Goal: Book appointment/travel/reservation

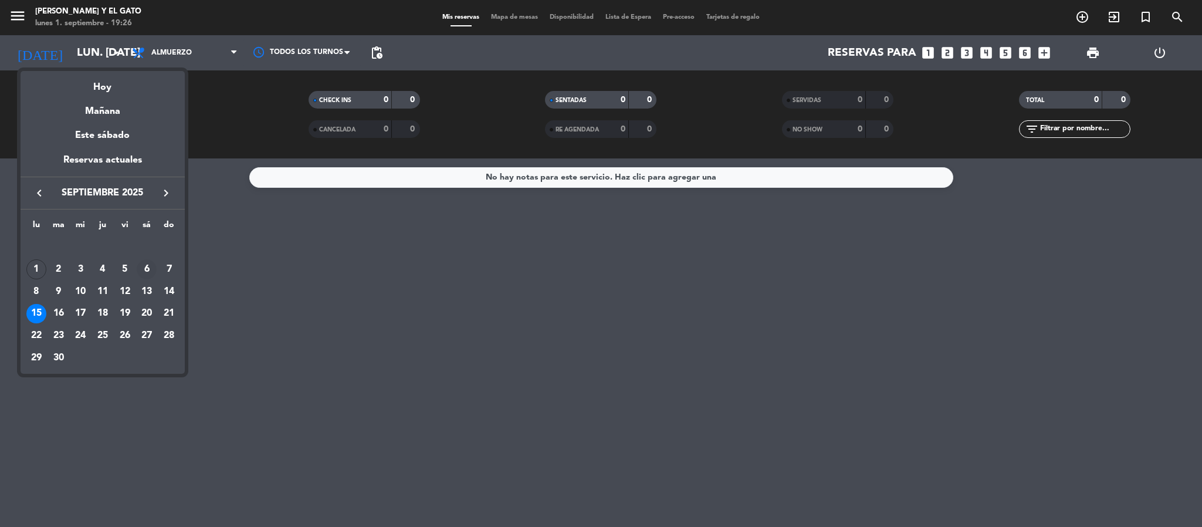
click at [150, 270] on div "6" at bounding box center [147, 269] width 20 height 20
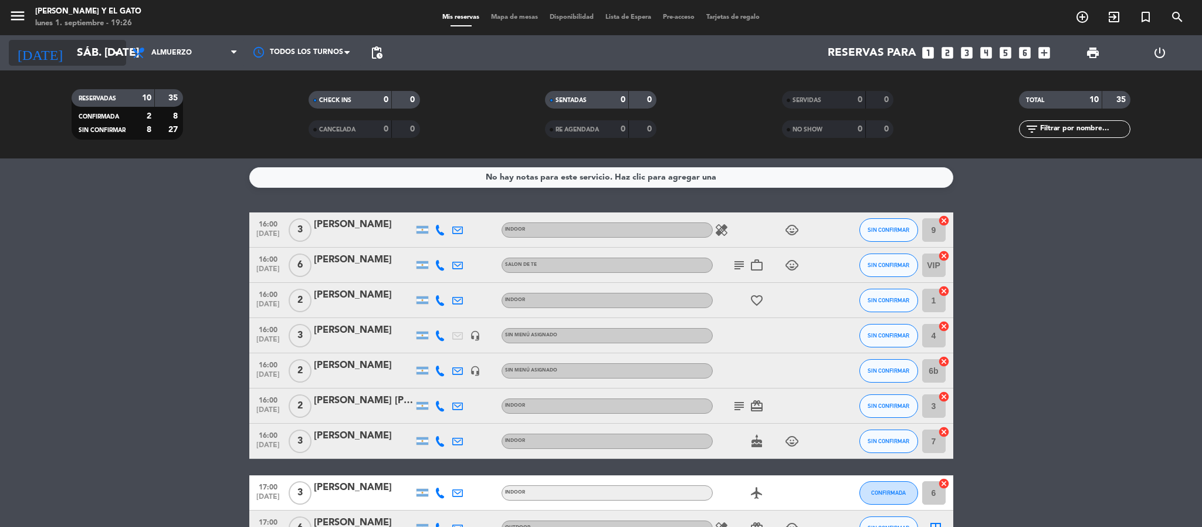
click at [92, 53] on input "sáb. [DATE]" at bounding box center [141, 52] width 141 height 25
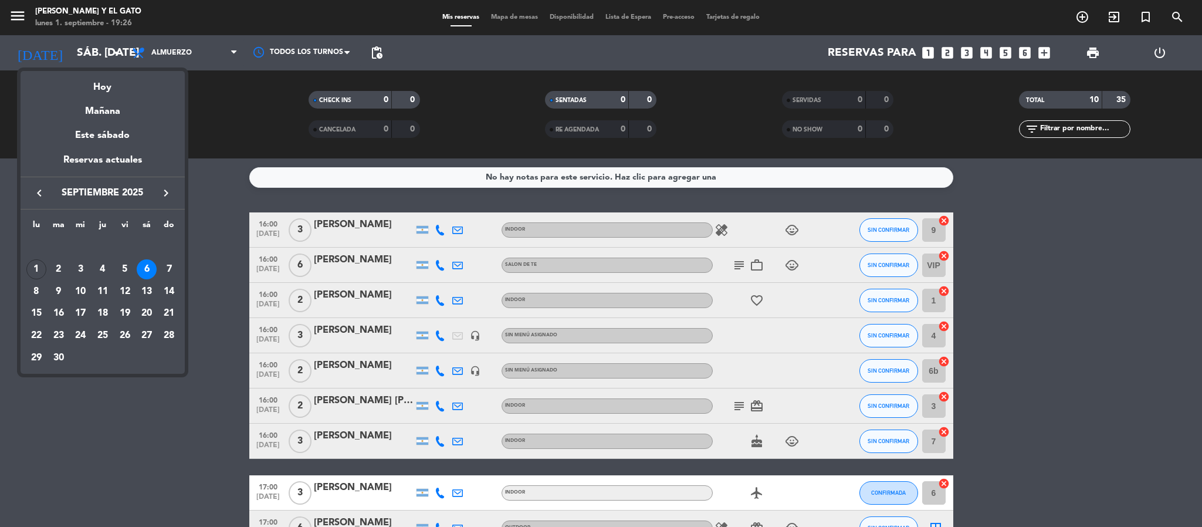
click at [144, 451] on div at bounding box center [601, 263] width 1202 height 527
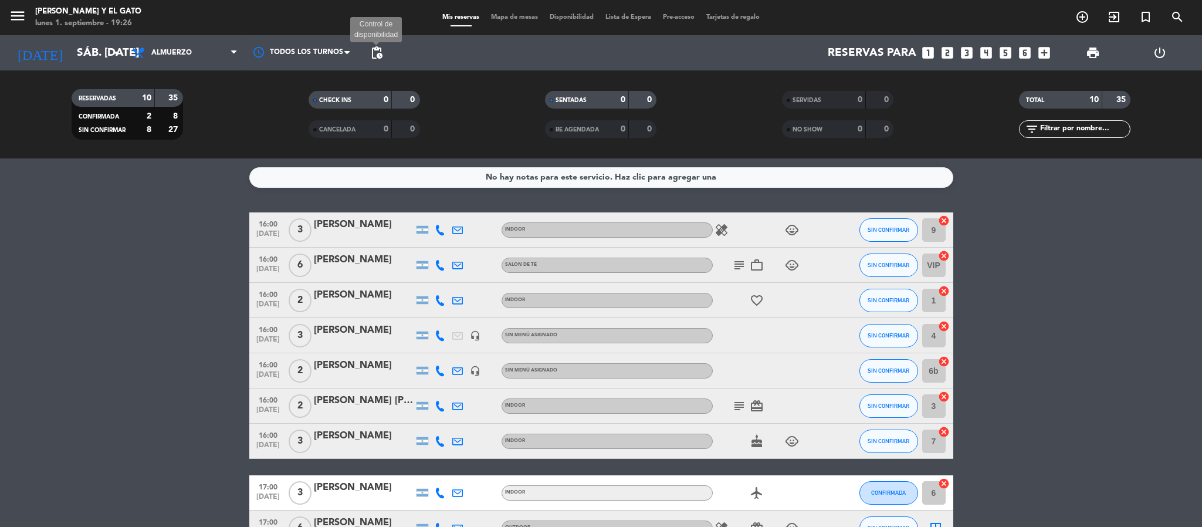
click at [374, 50] on span "pending_actions" at bounding box center [377, 53] width 14 height 14
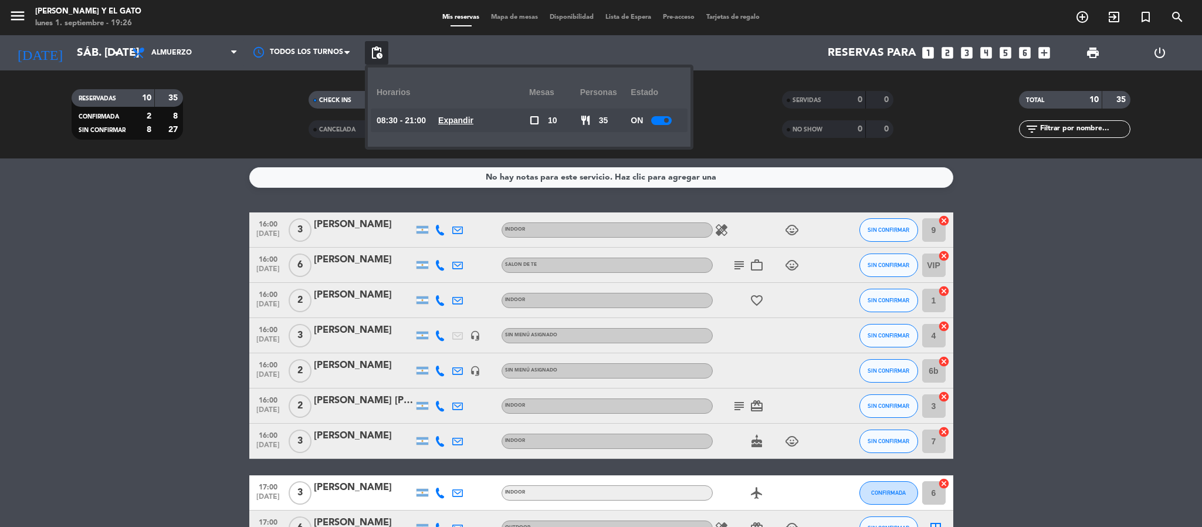
click at [461, 118] on u "Expandir" at bounding box center [455, 120] width 35 height 9
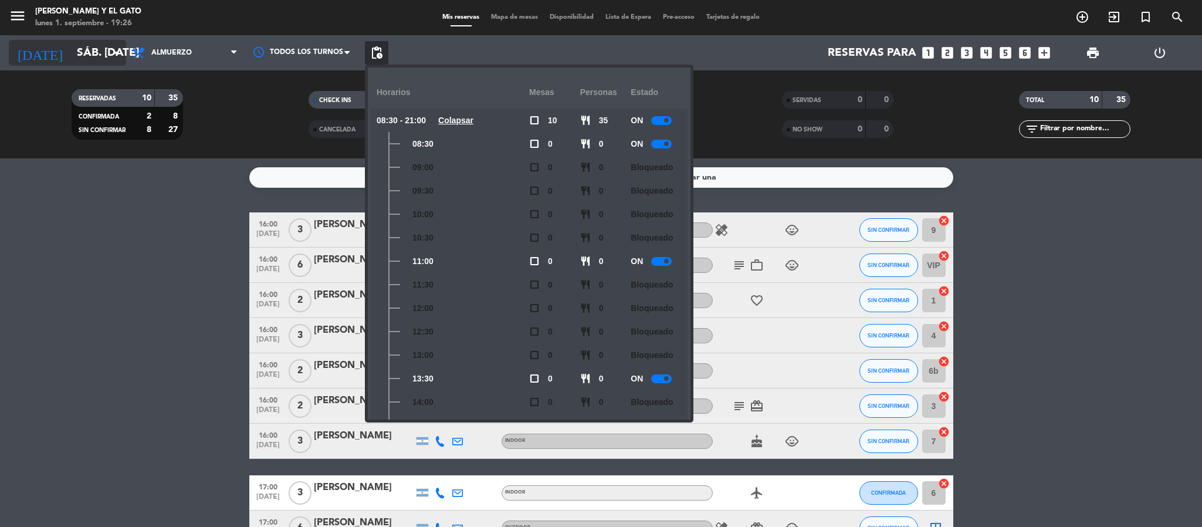
click at [77, 57] on input "sáb. [DATE]" at bounding box center [141, 52] width 141 height 25
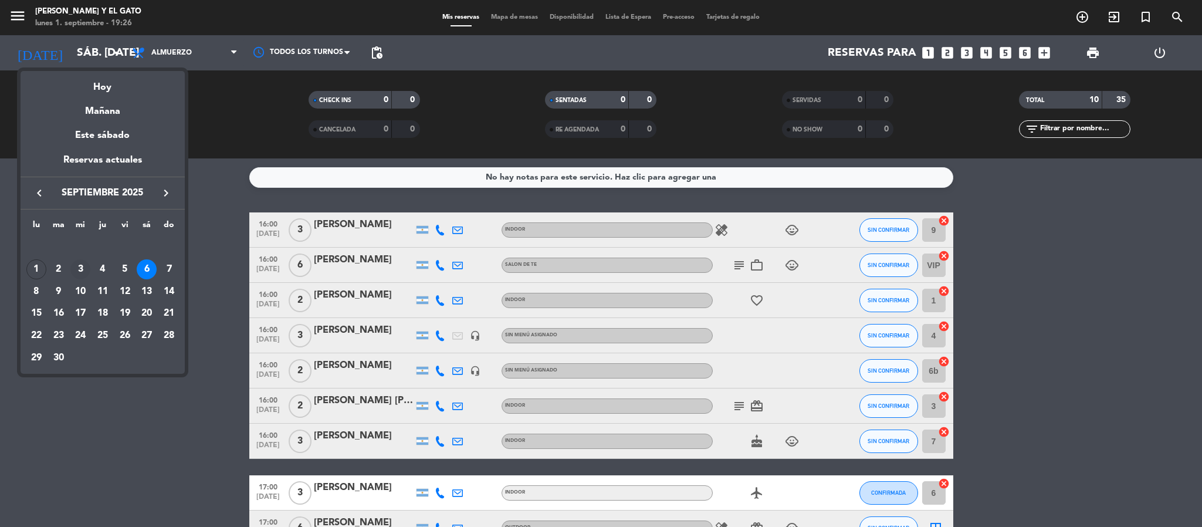
click at [83, 266] on div "3" at bounding box center [80, 269] width 20 height 20
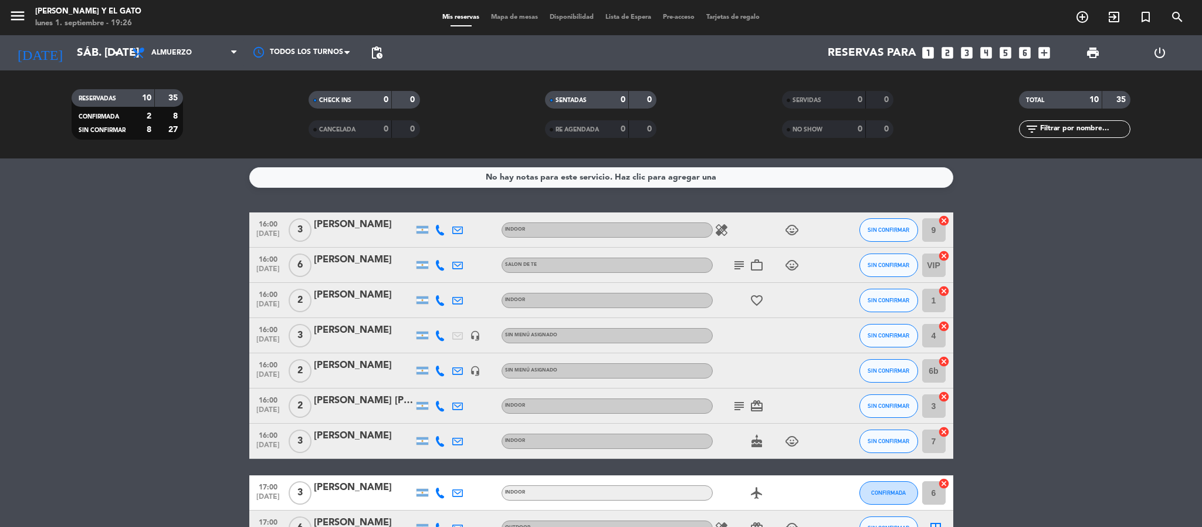
type input "mié. [DATE]"
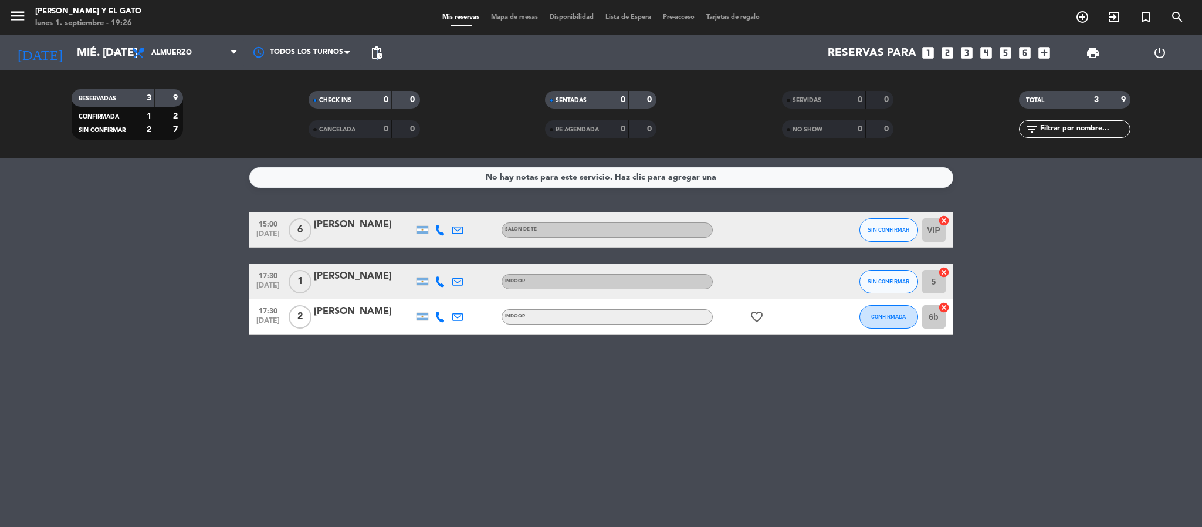
click at [376, 43] on span "pending_actions" at bounding box center [376, 52] width 23 height 23
click at [371, 59] on span "pending_actions" at bounding box center [377, 53] width 14 height 14
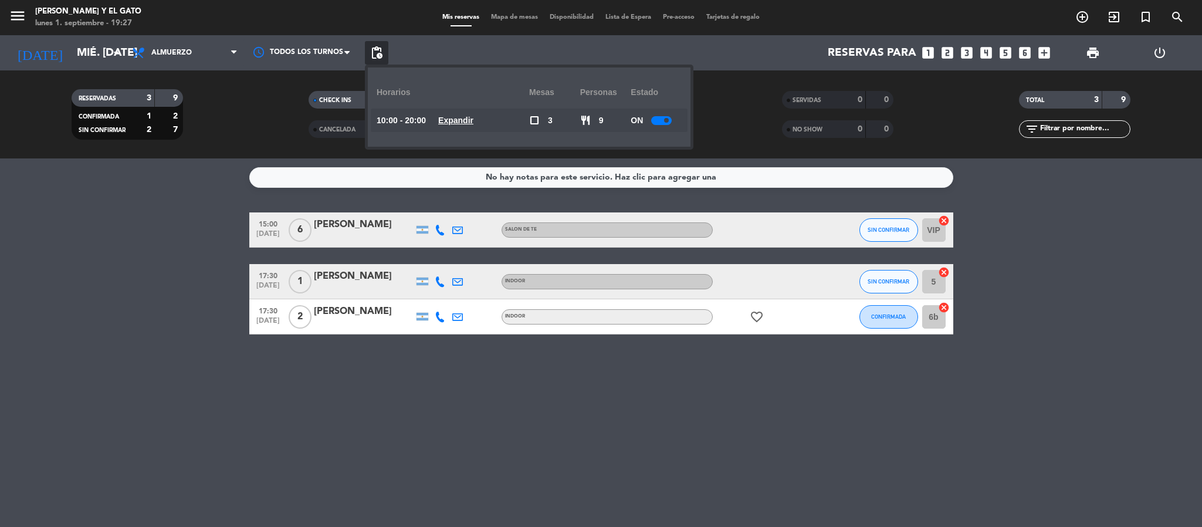
click at [464, 119] on u "Expandir" at bounding box center [455, 120] width 35 height 9
